Goal: Task Accomplishment & Management: Use online tool/utility

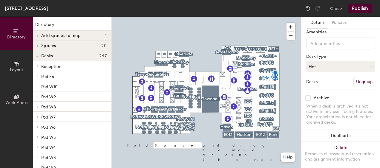
scroll to position [30, 0]
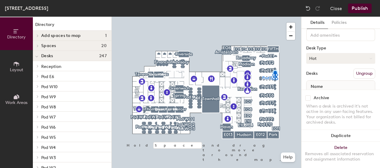
click at [341, 57] on button "Hot" at bounding box center [340, 58] width 69 height 11
click at [314, 93] on div "Hoteled" at bounding box center [336, 94] width 60 height 9
click at [360, 9] on button "Publish" at bounding box center [360, 9] width 24 height 10
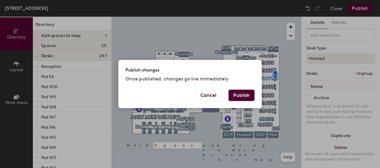
click at [245, 95] on button "Publish" at bounding box center [241, 95] width 26 height 11
